Goal: Information Seeking & Learning: Learn about a topic

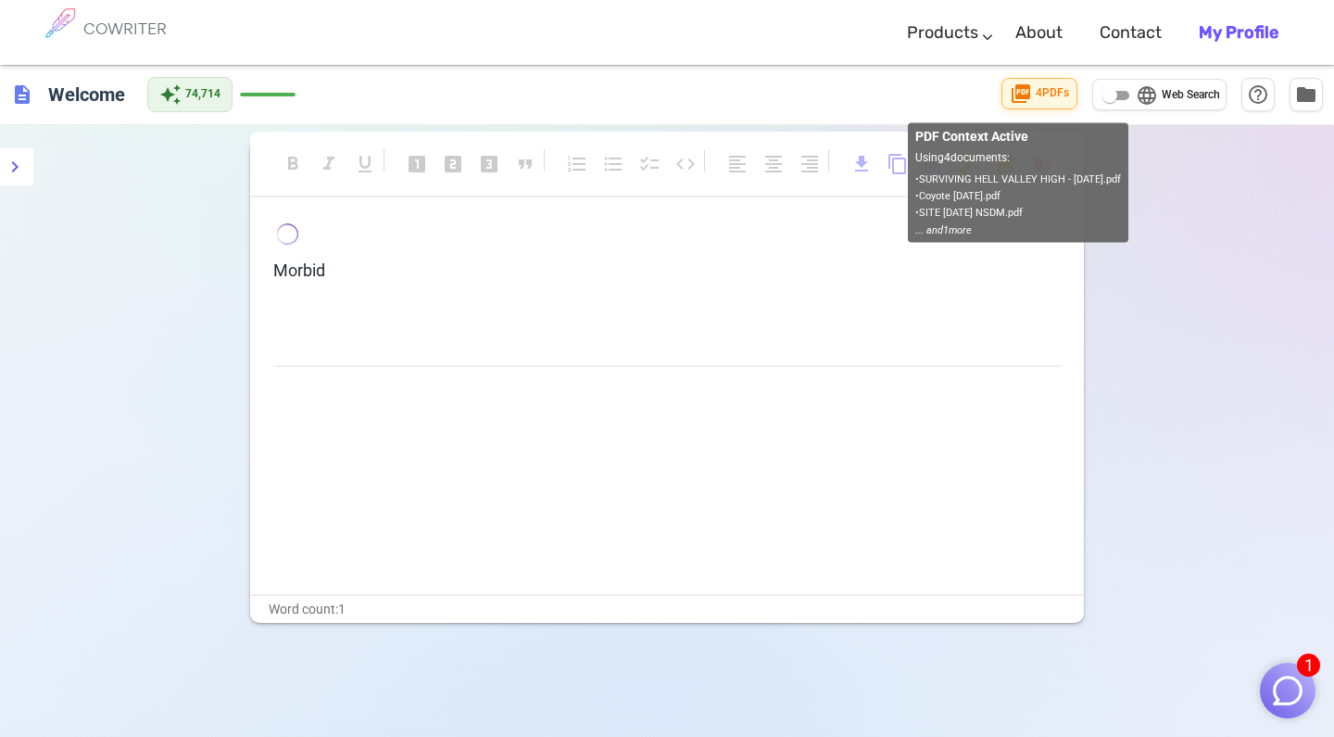
click at [1039, 100] on span "4 PDF s" at bounding box center [1052, 93] width 33 height 19
click at [1043, 86] on span "4 PDF s" at bounding box center [1052, 93] width 33 height 19
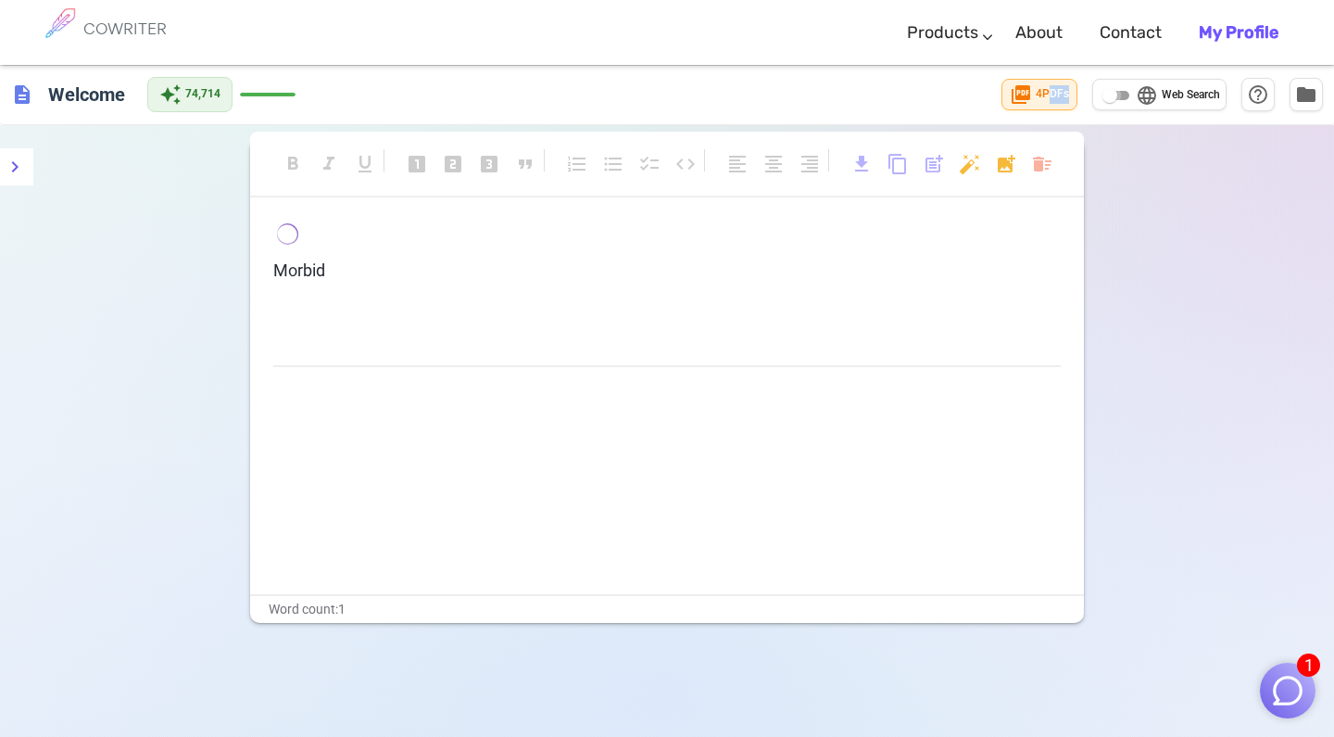
click at [1115, 95] on input "language Web Search" at bounding box center [1110, 95] width 67 height 22
checkbox input "true"
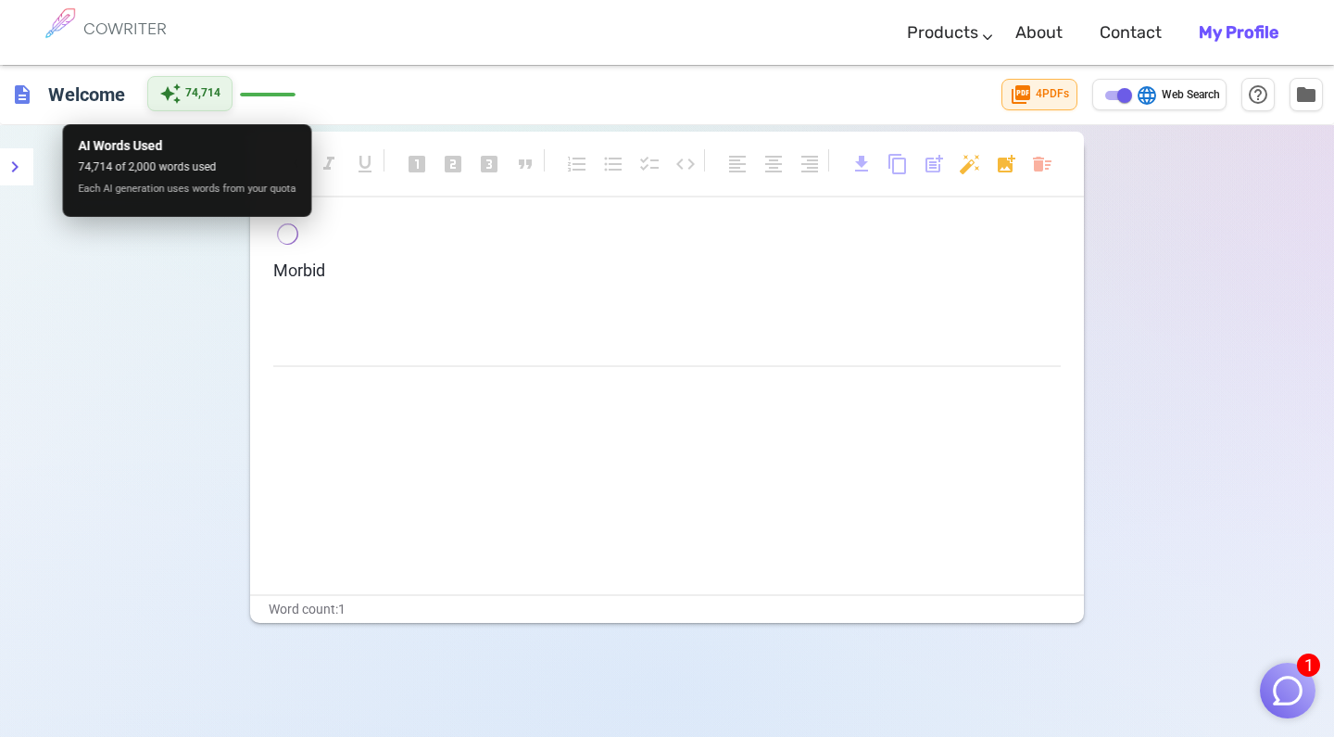
click at [209, 94] on span "74,714" at bounding box center [202, 93] width 35 height 19
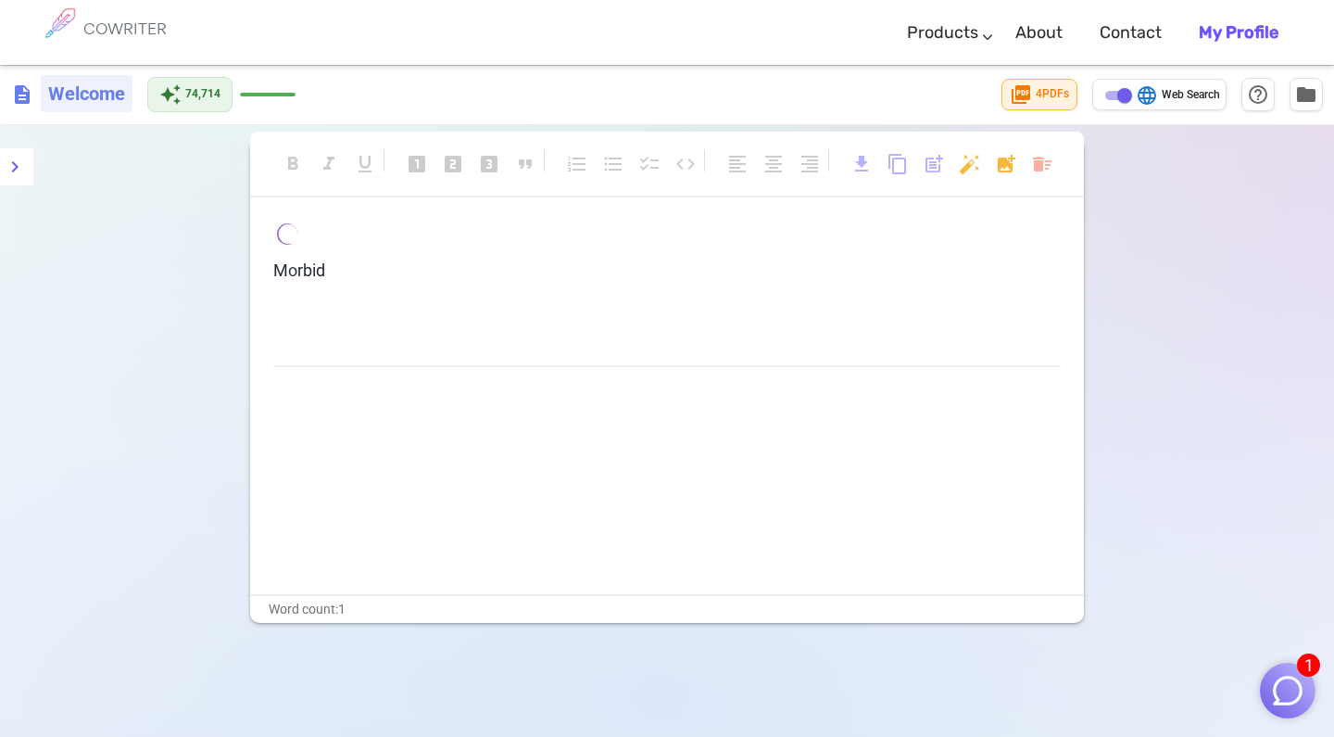
click at [106, 99] on h6 "Welcome" at bounding box center [87, 93] width 92 height 37
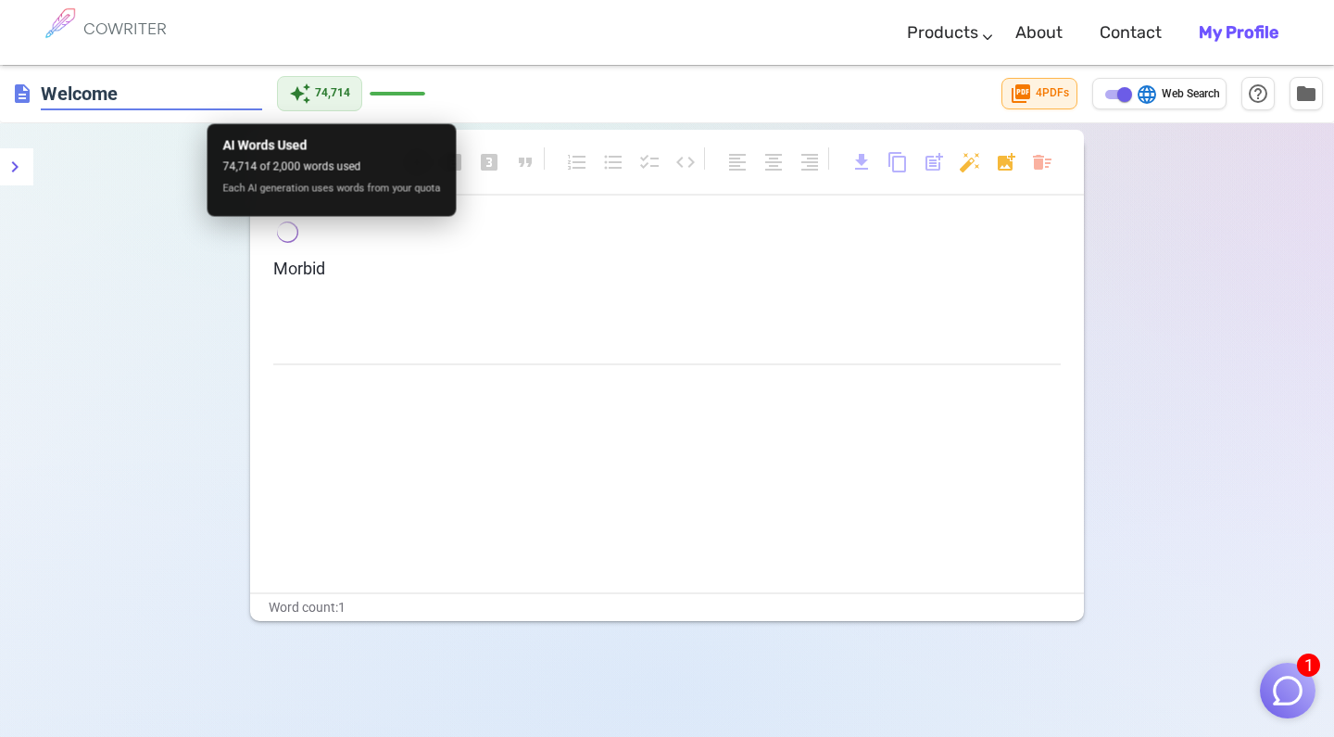
click at [307, 94] on div "description Welcome auto_awesome 74,714 picture_as_pdf 4 PDF s language Web Sea…" at bounding box center [667, 94] width 1334 height 58
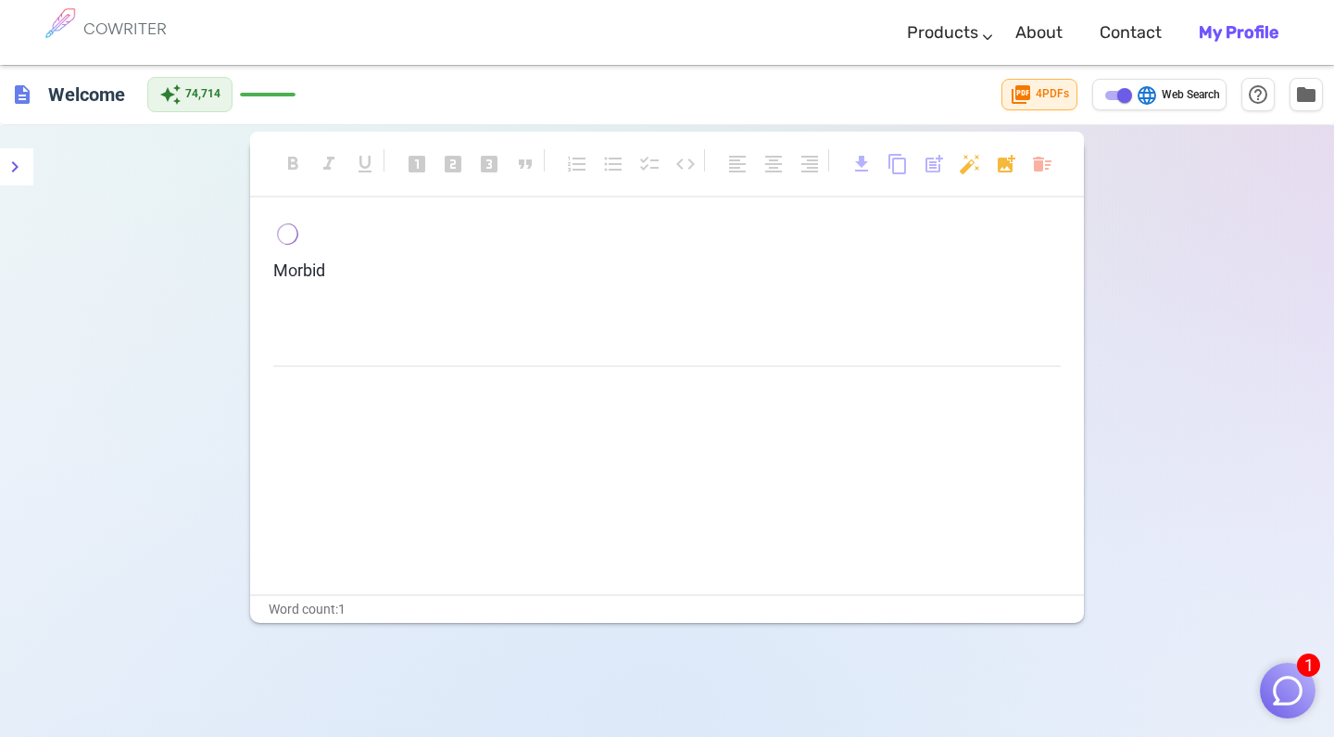
click at [137, 28] on h6 "COWRITER" at bounding box center [124, 28] width 83 height 17
click at [16, 172] on icon "menu" at bounding box center [15, 167] width 22 height 22
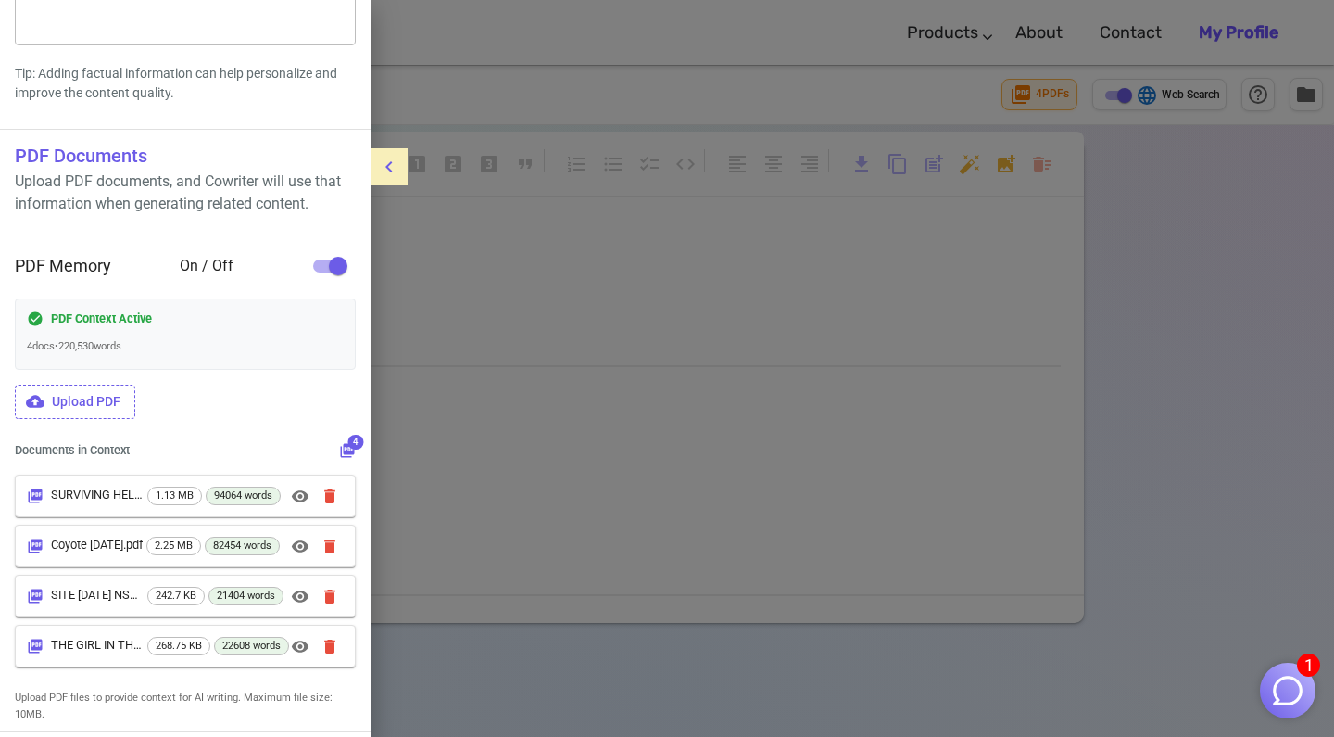
scroll to position [454, 0]
click at [332, 487] on icon "button" at bounding box center [330, 496] width 19 height 19
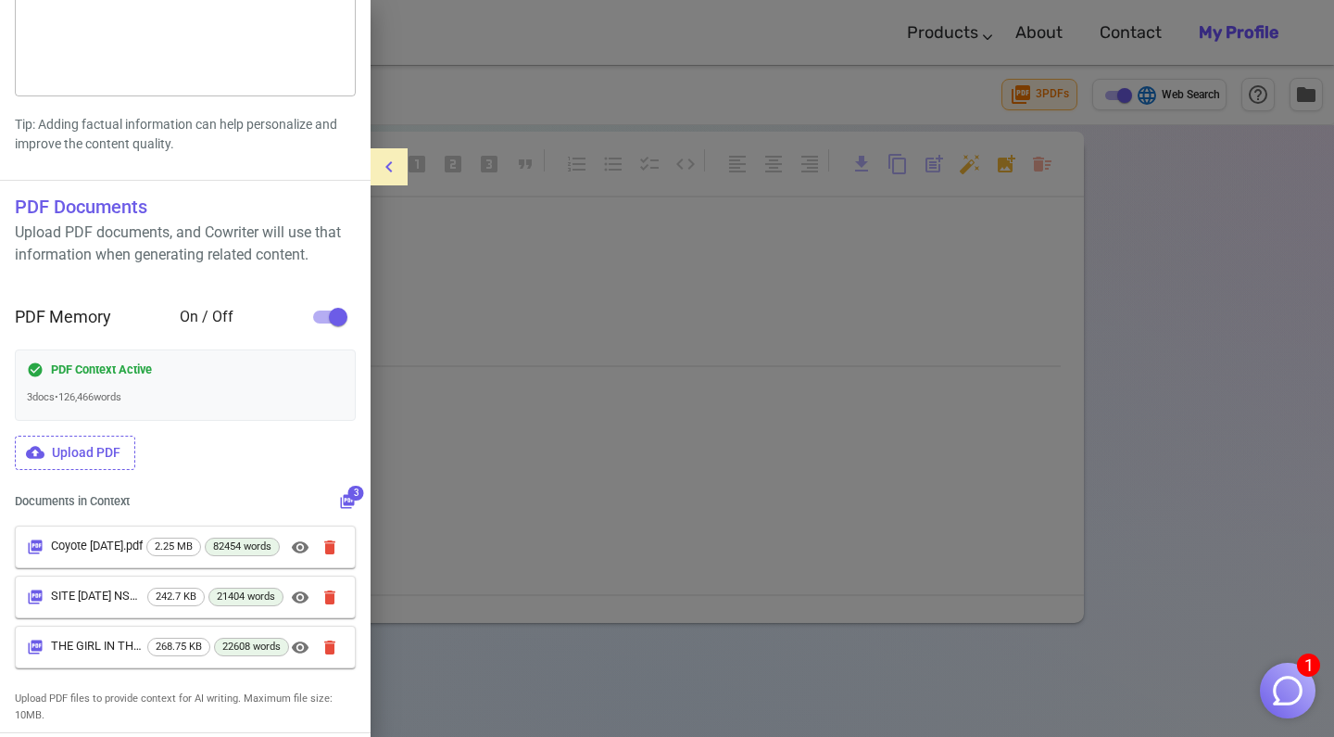
click at [331, 540] on icon "button" at bounding box center [329, 547] width 11 height 14
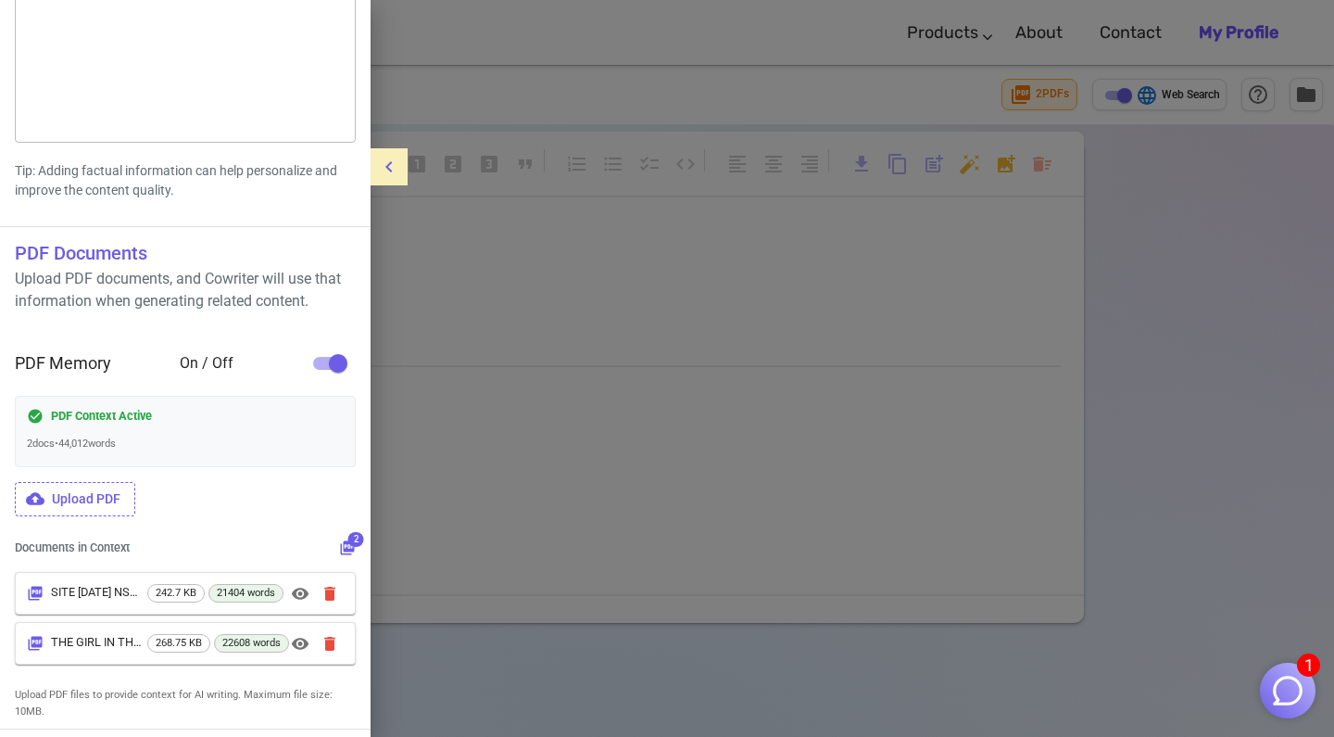
scroll to position [354, 0]
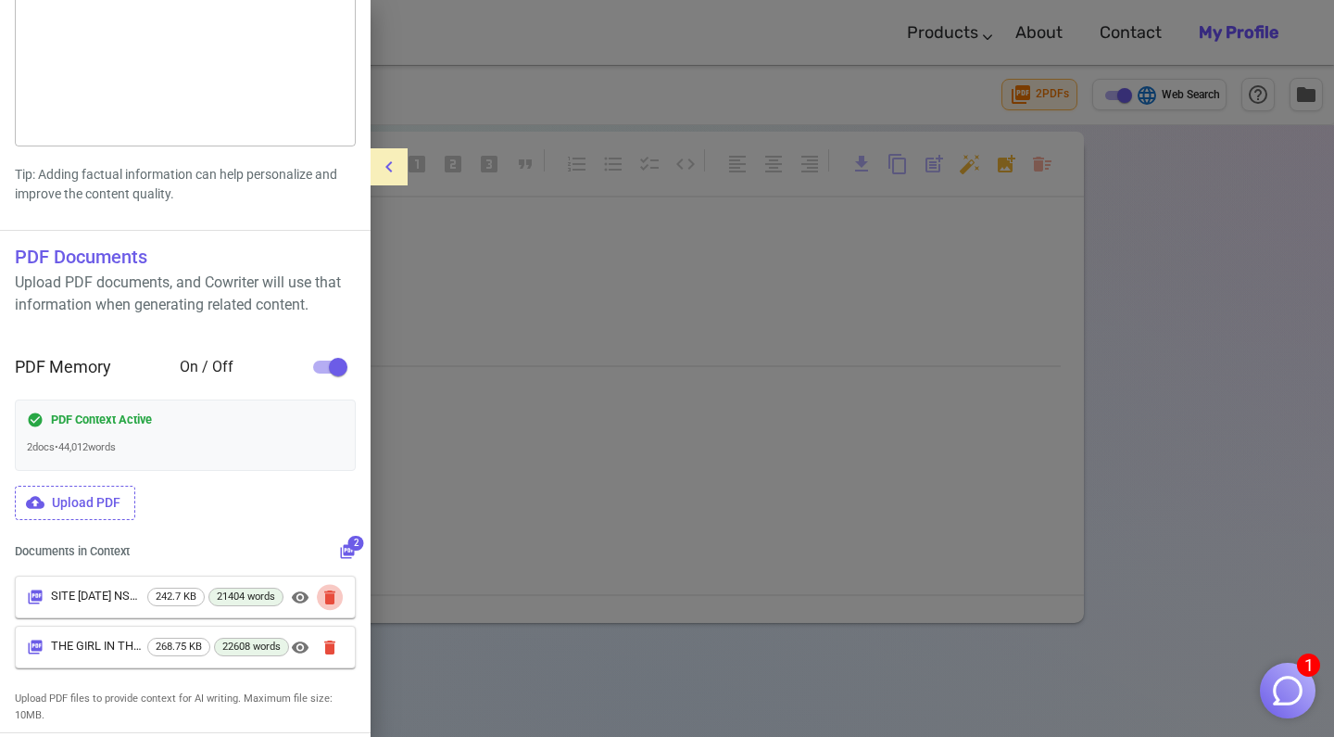
click at [331, 594] on icon "button" at bounding box center [329, 597] width 11 height 14
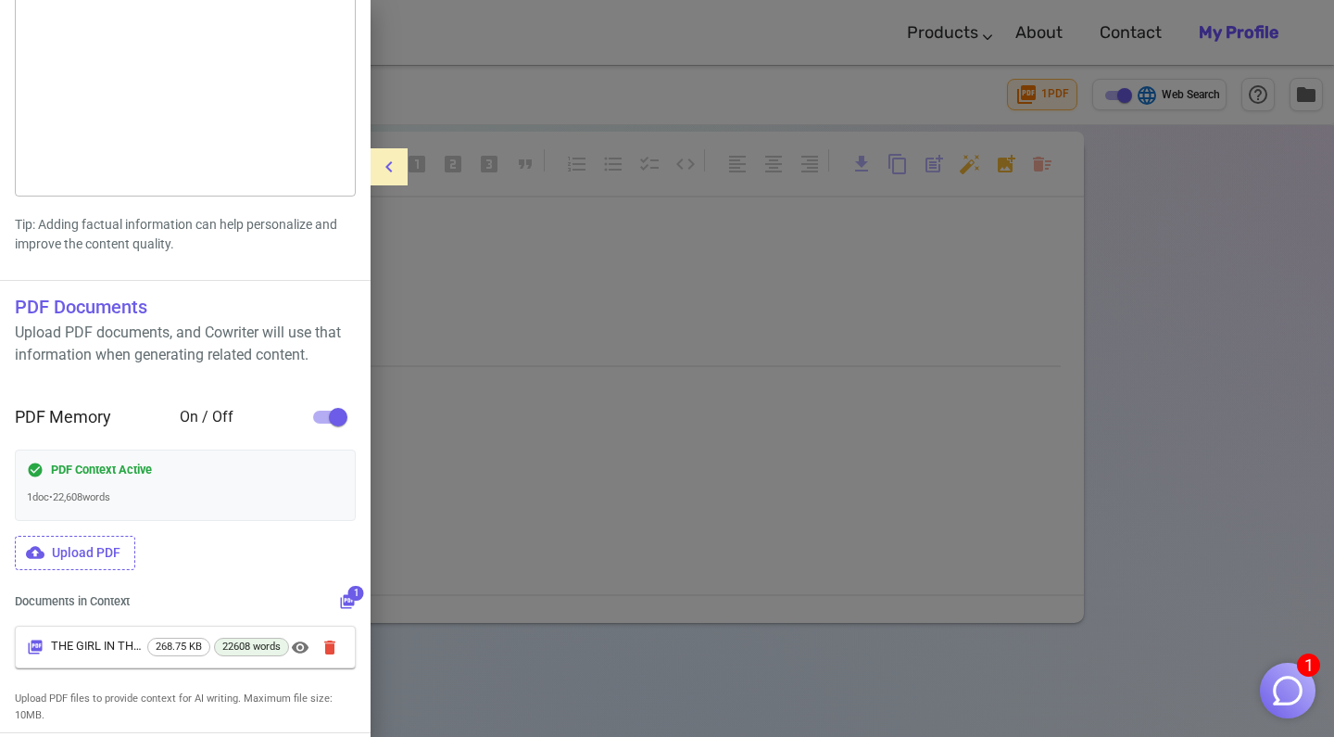
click at [328, 644] on icon "button" at bounding box center [329, 647] width 11 height 14
checkbox input "false"
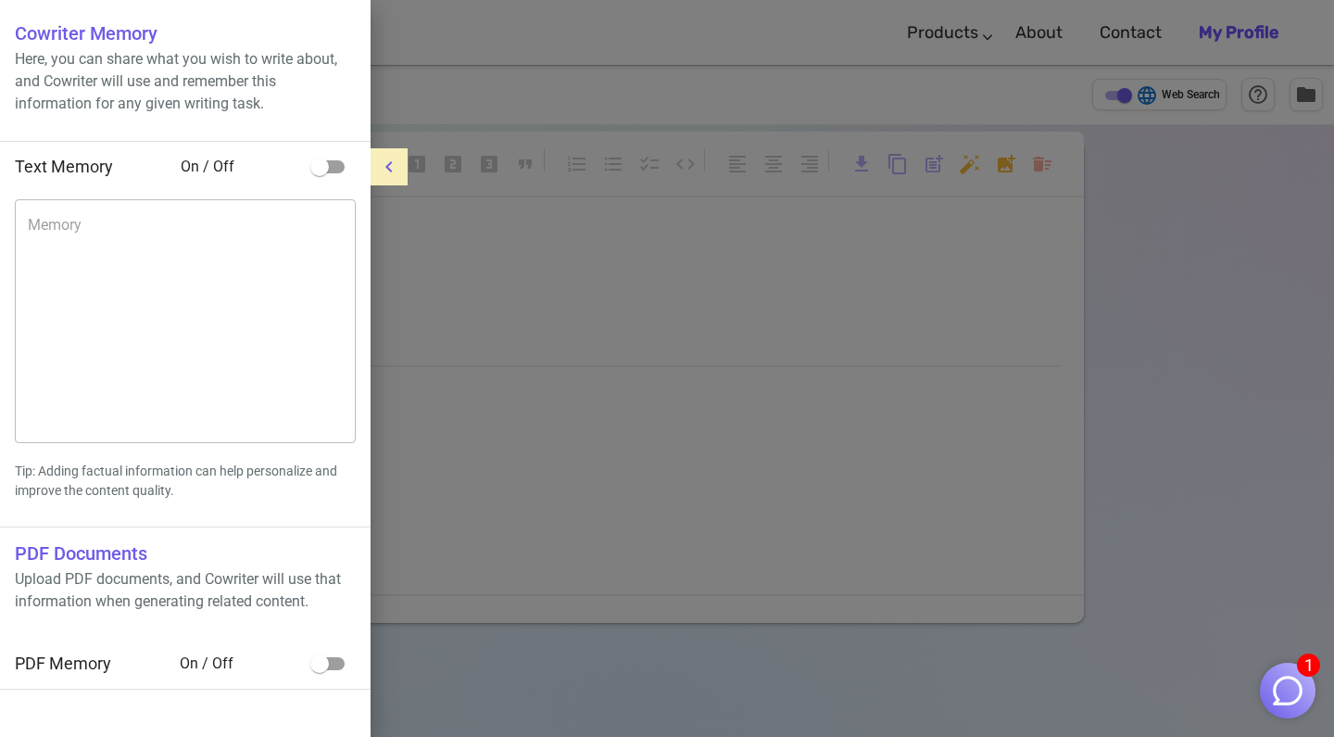
scroll to position [0, 0]
click at [392, 165] on icon "menu" at bounding box center [389, 167] width 22 height 22
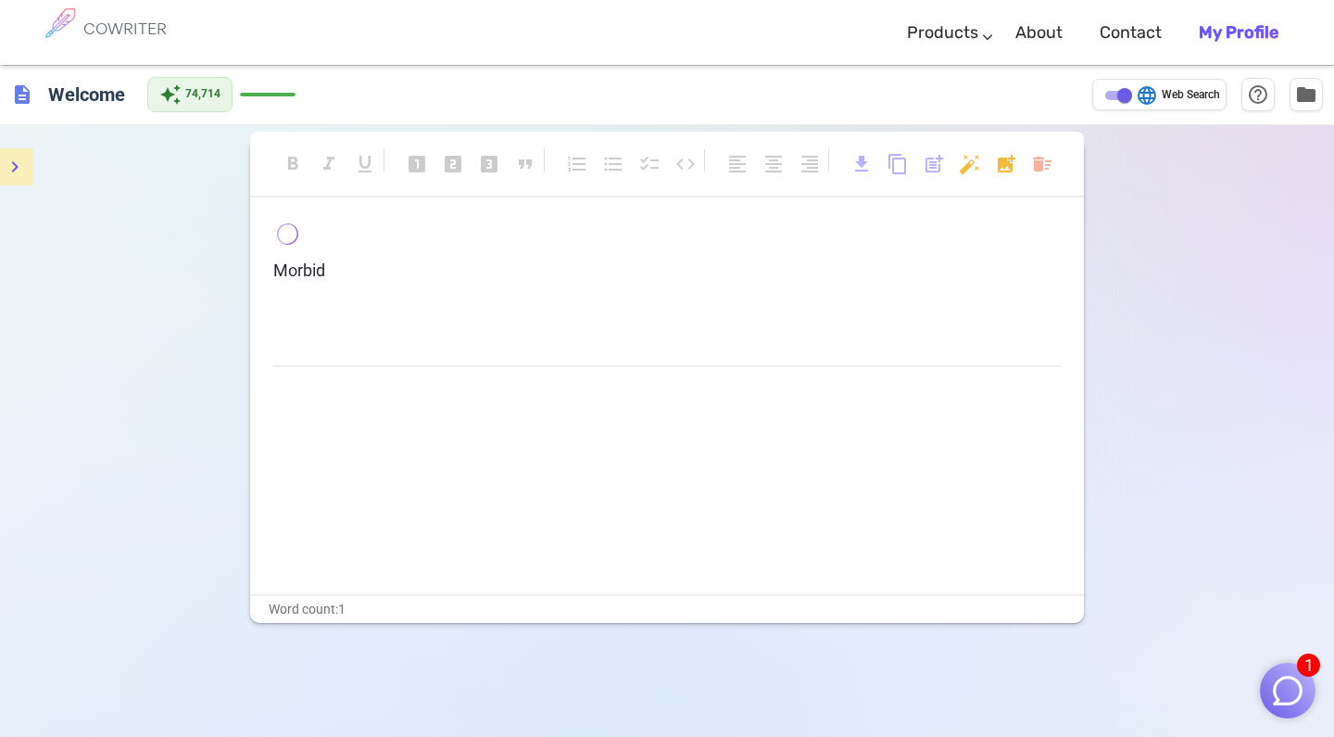
click at [15, 97] on span "description" at bounding box center [22, 94] width 22 height 22
click at [23, 97] on span "description" at bounding box center [22, 94] width 22 height 22
